Goal: Check status: Check status

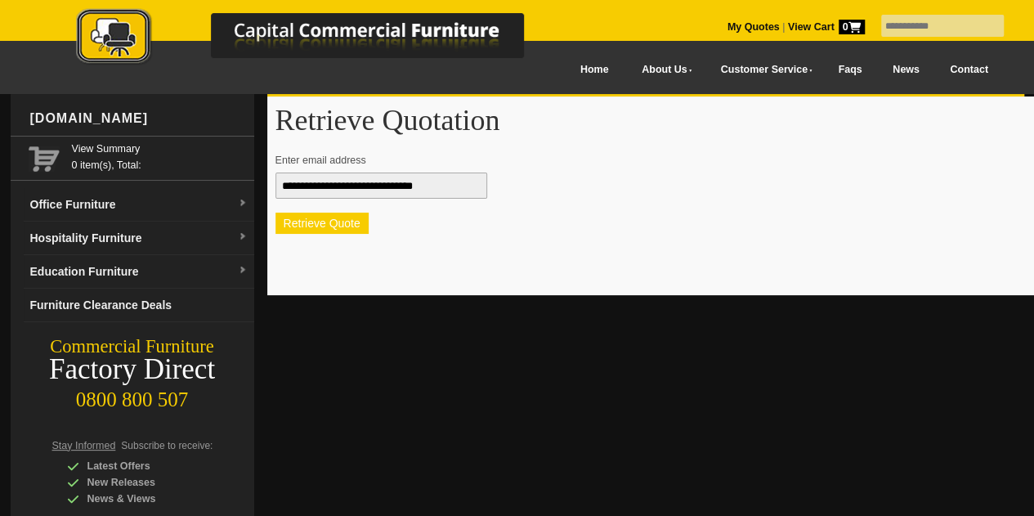
type input "**********"
click at [329, 228] on button "Retrieve Quote" at bounding box center [322, 223] width 93 height 21
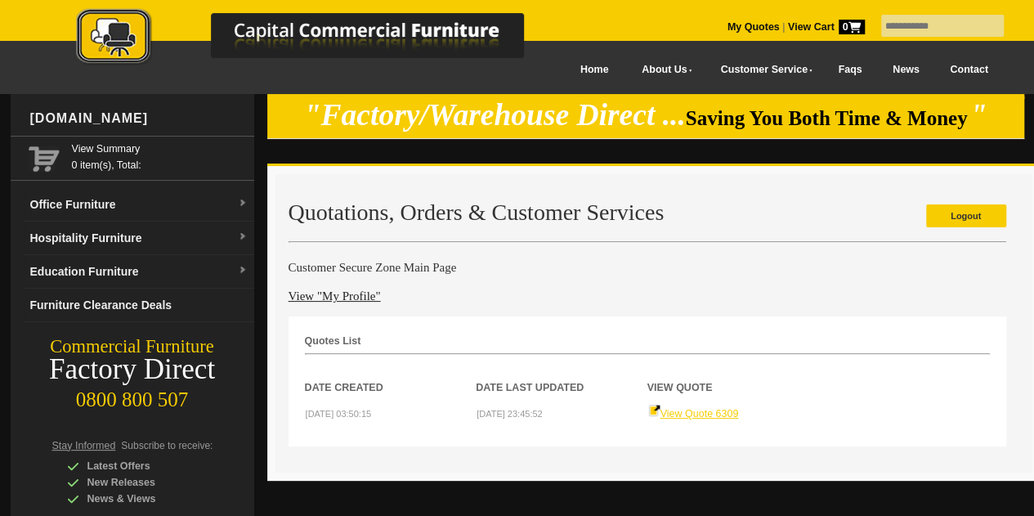
click at [693, 413] on link "View Quote 6309" at bounding box center [693, 413] width 91 height 11
